Goal: Find specific page/section: Find specific page/section

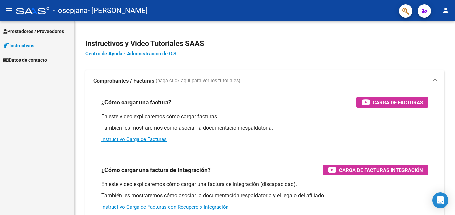
click at [38, 31] on span "Prestadores / Proveedores" at bounding box center [33, 31] width 61 height 7
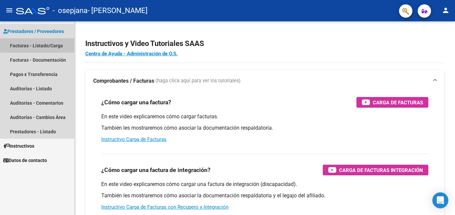
click at [47, 45] on link "Facturas - Listado/Carga" at bounding box center [37, 45] width 74 height 14
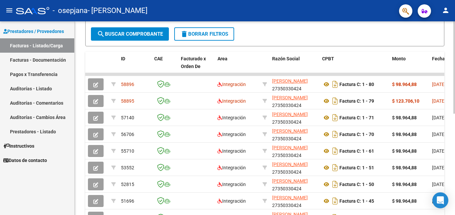
scroll to position [156, 0]
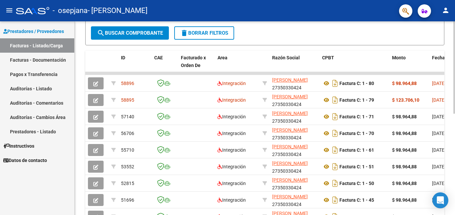
click at [454, 113] on div at bounding box center [454, 144] width 2 height 92
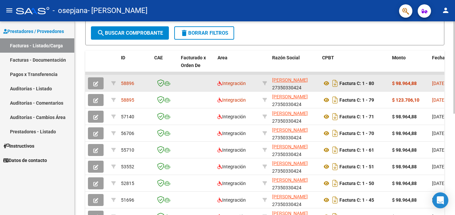
drag, startPoint x: 431, startPoint y: 74, endPoint x: 382, endPoint y: 75, distance: 49.6
click at [382, 75] on datatable-scroller "58896 Integración [PERSON_NAME] 27350330424 Factura C: 1 - 80 $ 98.964,88 [DATE…" at bounding box center [264, 148] width 359 height 153
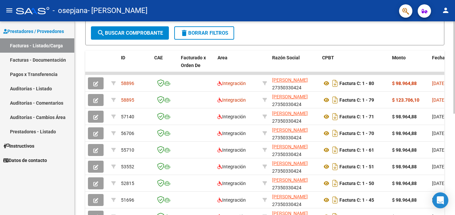
scroll to position [212, 0]
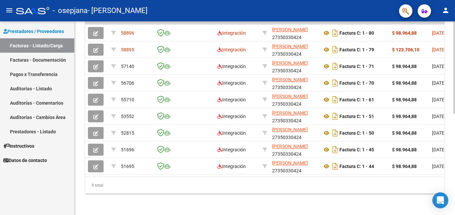
click at [454, 157] on div at bounding box center [454, 169] width 2 height 92
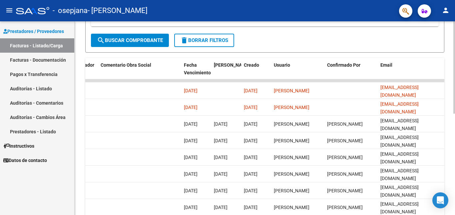
scroll to position [173, 0]
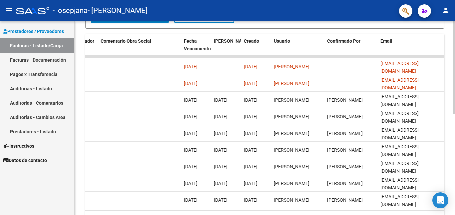
click at [454, 156] on div at bounding box center [454, 152] width 2 height 92
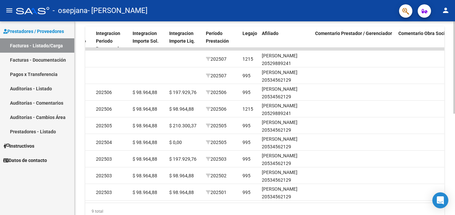
scroll to position [180, 0]
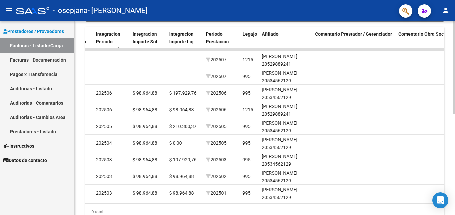
click at [451, 146] on div "Video tutorial PRESTADORES -> Listado de CPBTs Emitidos por Prestadores / Prove…" at bounding box center [266, 41] width 382 height 400
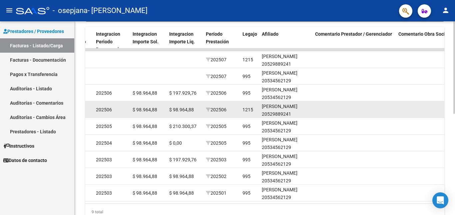
click at [276, 114] on div "[PERSON_NAME] 20529889241" at bounding box center [286, 110] width 48 height 15
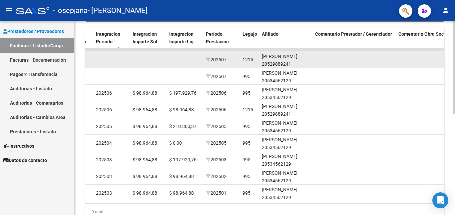
click at [272, 61] on div "[PERSON_NAME] 20529889241" at bounding box center [286, 60] width 48 height 15
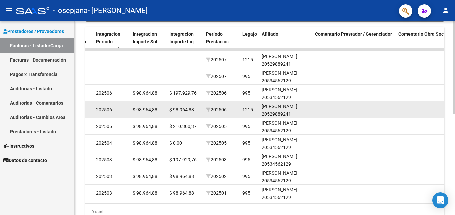
click at [327, 114] on datatable-body-cell at bounding box center [353, 109] width 83 height 16
